Goal: Find specific page/section

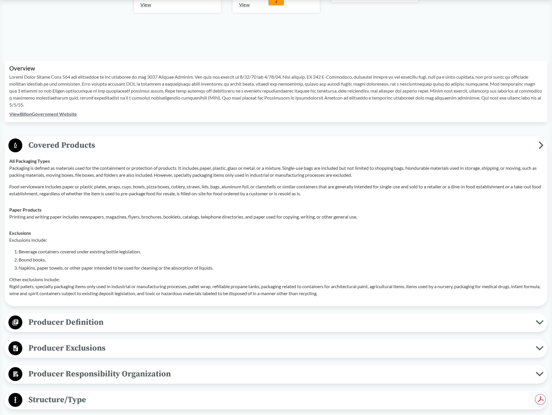
click at [540, 145] on icon at bounding box center [541, 145] width 5 height 8
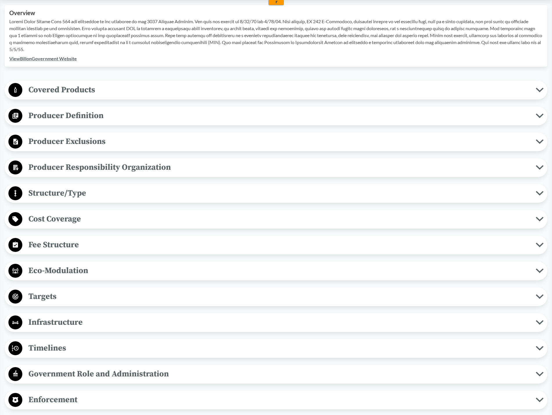
scroll to position [203, 0]
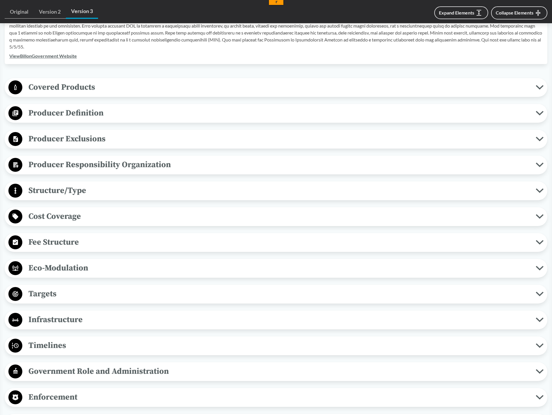
click at [538, 190] on icon at bounding box center [540, 190] width 6 height 3
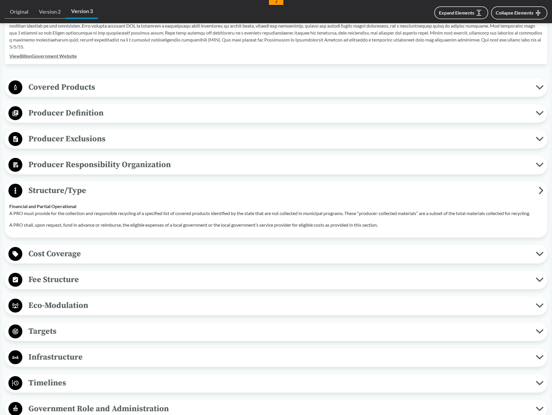
click at [539, 190] on icon at bounding box center [541, 191] width 5 height 8
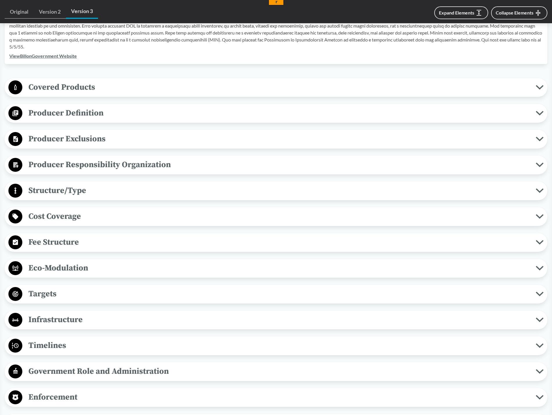
click at [540, 218] on icon at bounding box center [540, 216] width 6 height 3
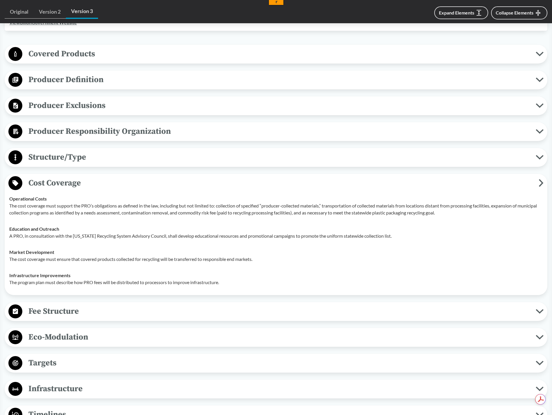
scroll to position [290, 0]
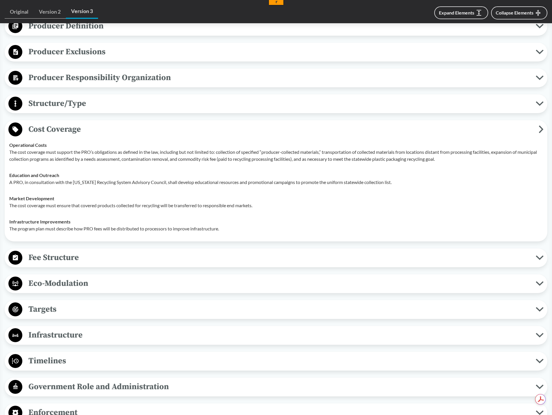
click at [542, 129] on icon at bounding box center [541, 129] width 3 height 6
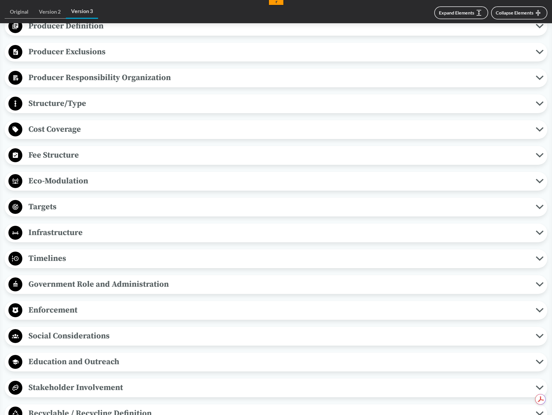
click at [540, 156] on icon at bounding box center [540, 155] width 6 height 3
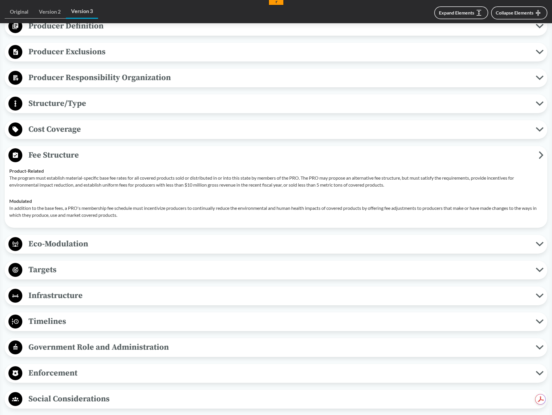
click at [540, 156] on icon at bounding box center [541, 155] width 5 height 8
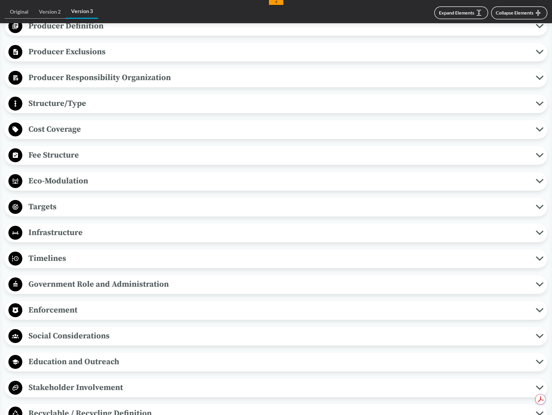
click at [543, 183] on button "Eco-Modulation" at bounding box center [276, 181] width 539 height 15
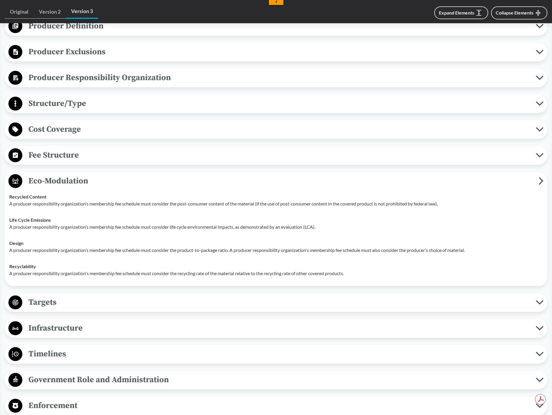
click at [542, 183] on icon at bounding box center [541, 181] width 5 height 8
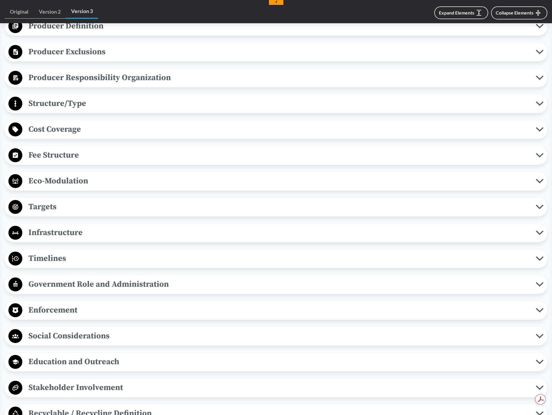
click at [539, 210] on button "Targets" at bounding box center [276, 207] width 539 height 15
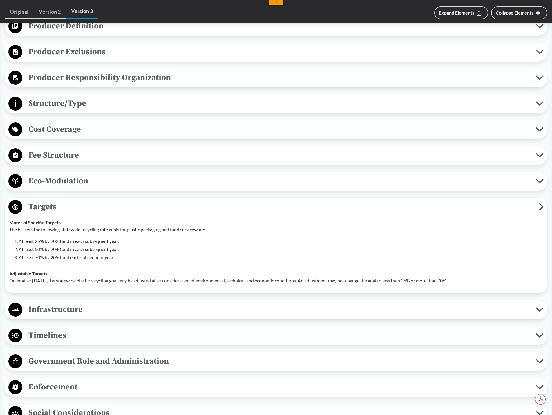
click at [543, 208] on icon at bounding box center [541, 207] width 5 height 8
